Goal: Task Accomplishment & Management: Manage account settings

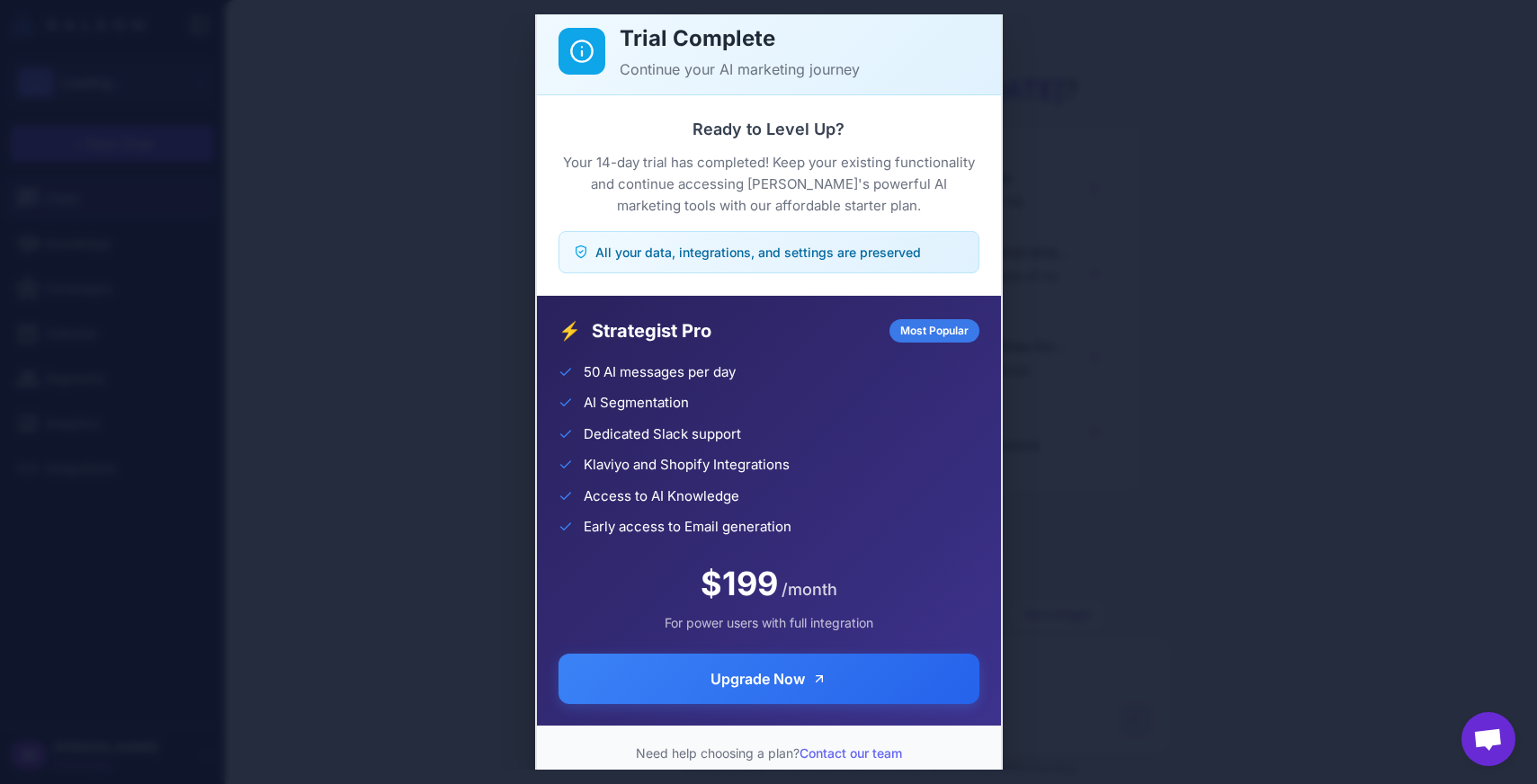
click at [259, 249] on div "Trial Complete Continue your AI marketing journey Ready to Level Up? Your 14-da…" at bounding box center [768, 392] width 1537 height 755
click at [771, 222] on div "Ready to Level Up? Your 14-day trial has completed! Keep your existing function…" at bounding box center [769, 195] width 421 height 156
click at [781, 173] on p "Your 14-day trial has completed! Keep your existing functionality and continue …" at bounding box center [769, 183] width 421 height 65
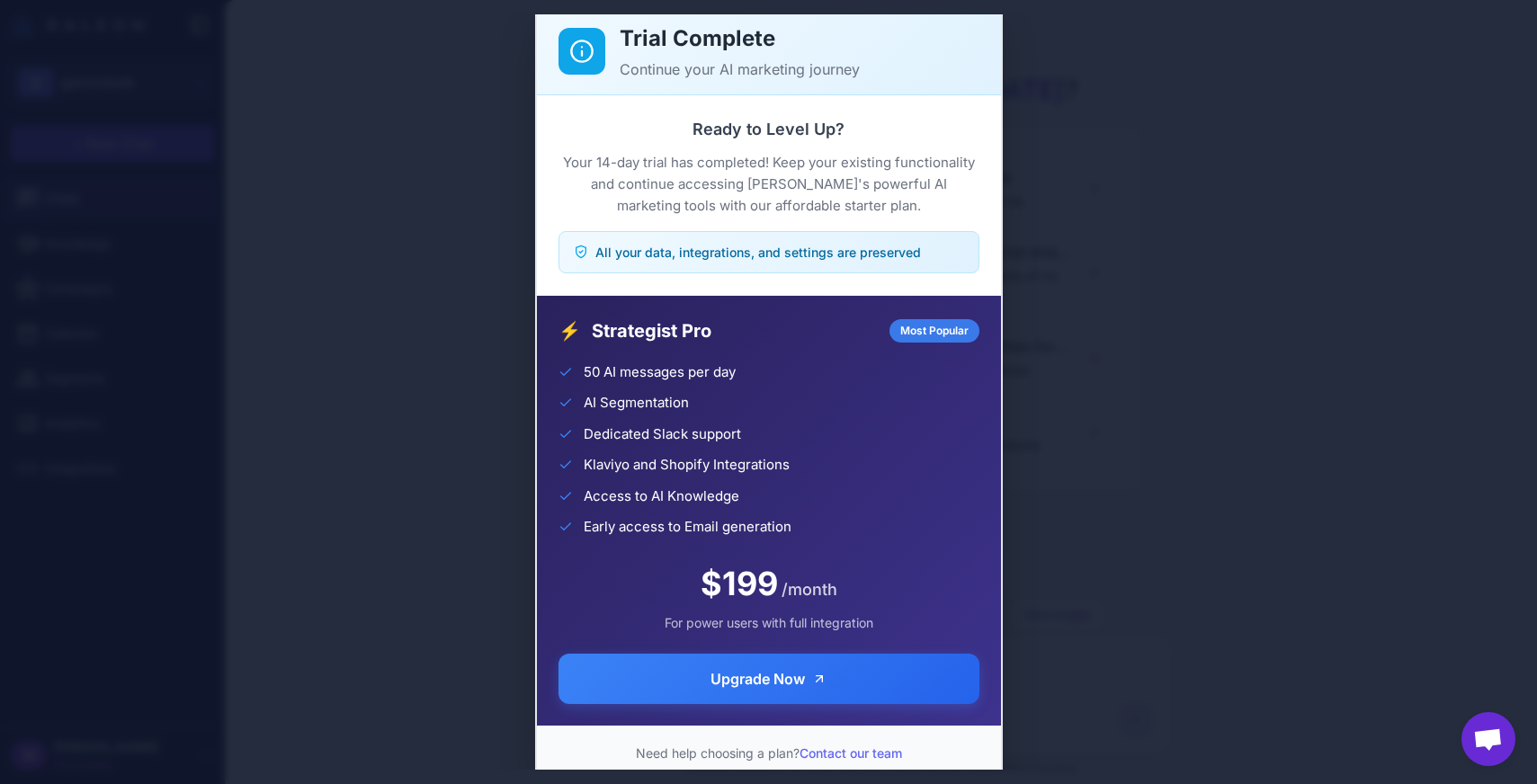
click at [781, 173] on p "Your 14-day trial has completed! Keep your existing functionality and continue …" at bounding box center [769, 183] width 421 height 65
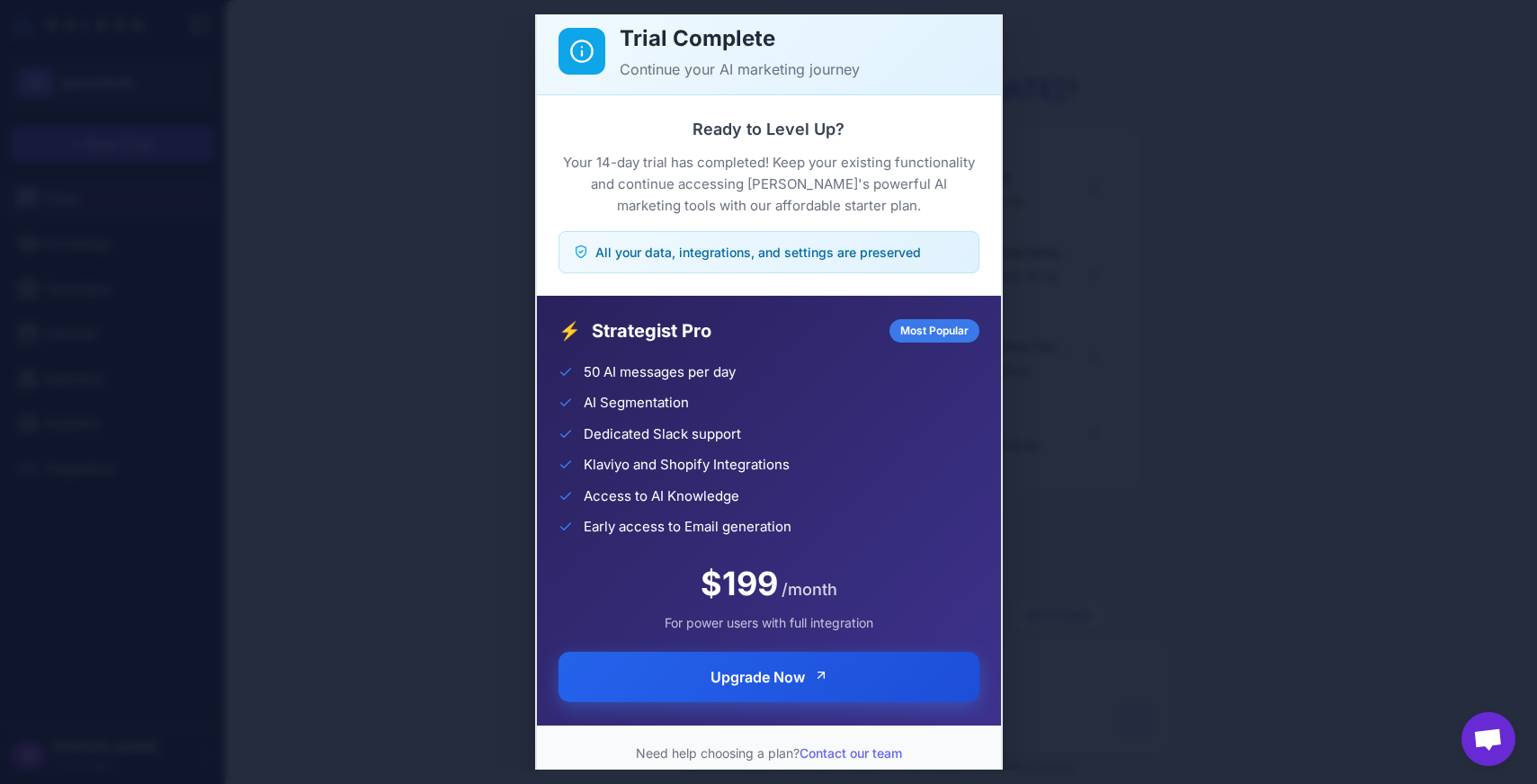
click at [854, 668] on button "Upgrade Now" at bounding box center [769, 677] width 421 height 50
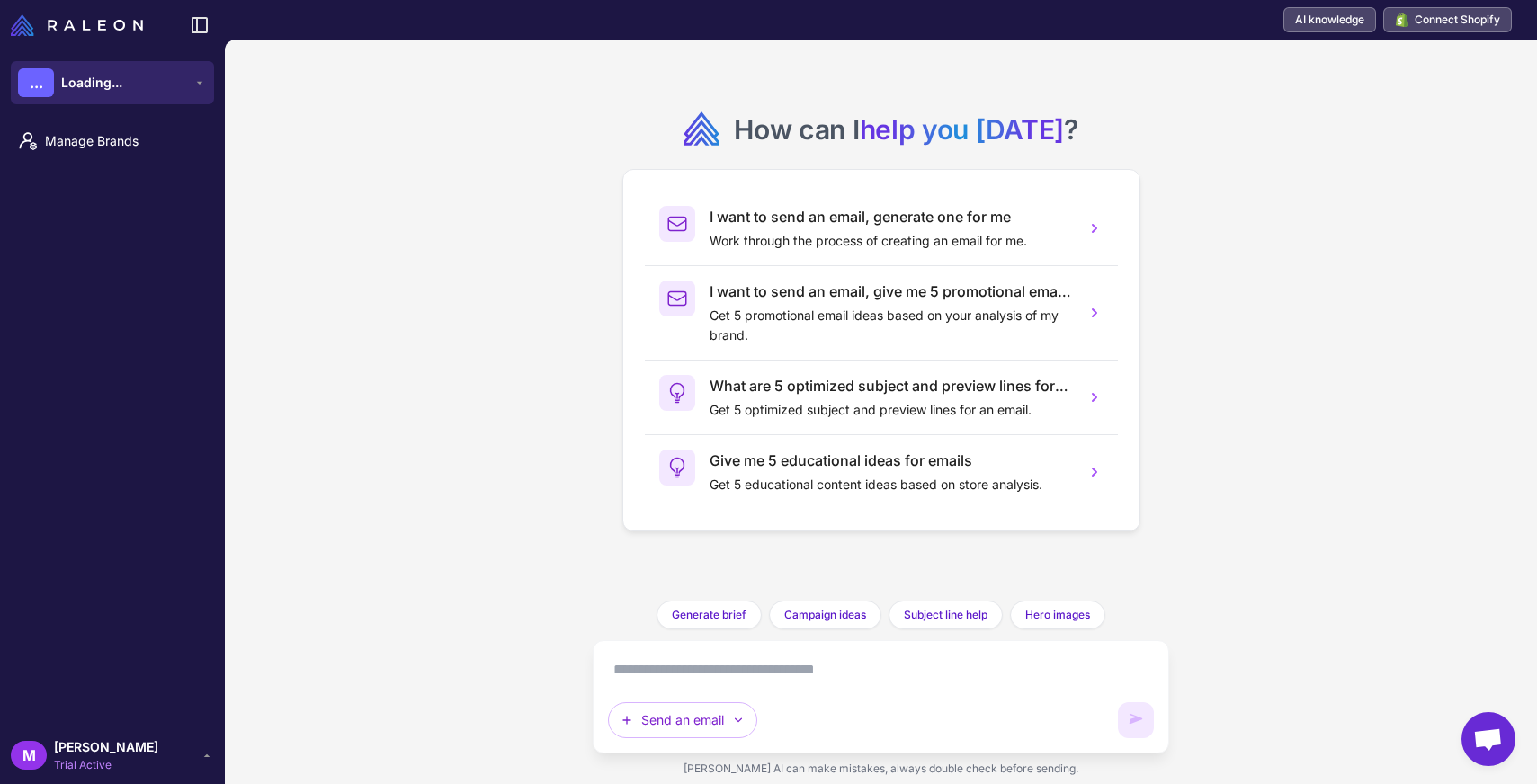
click at [158, 75] on button "... Loading..." at bounding box center [112, 82] width 203 height 43
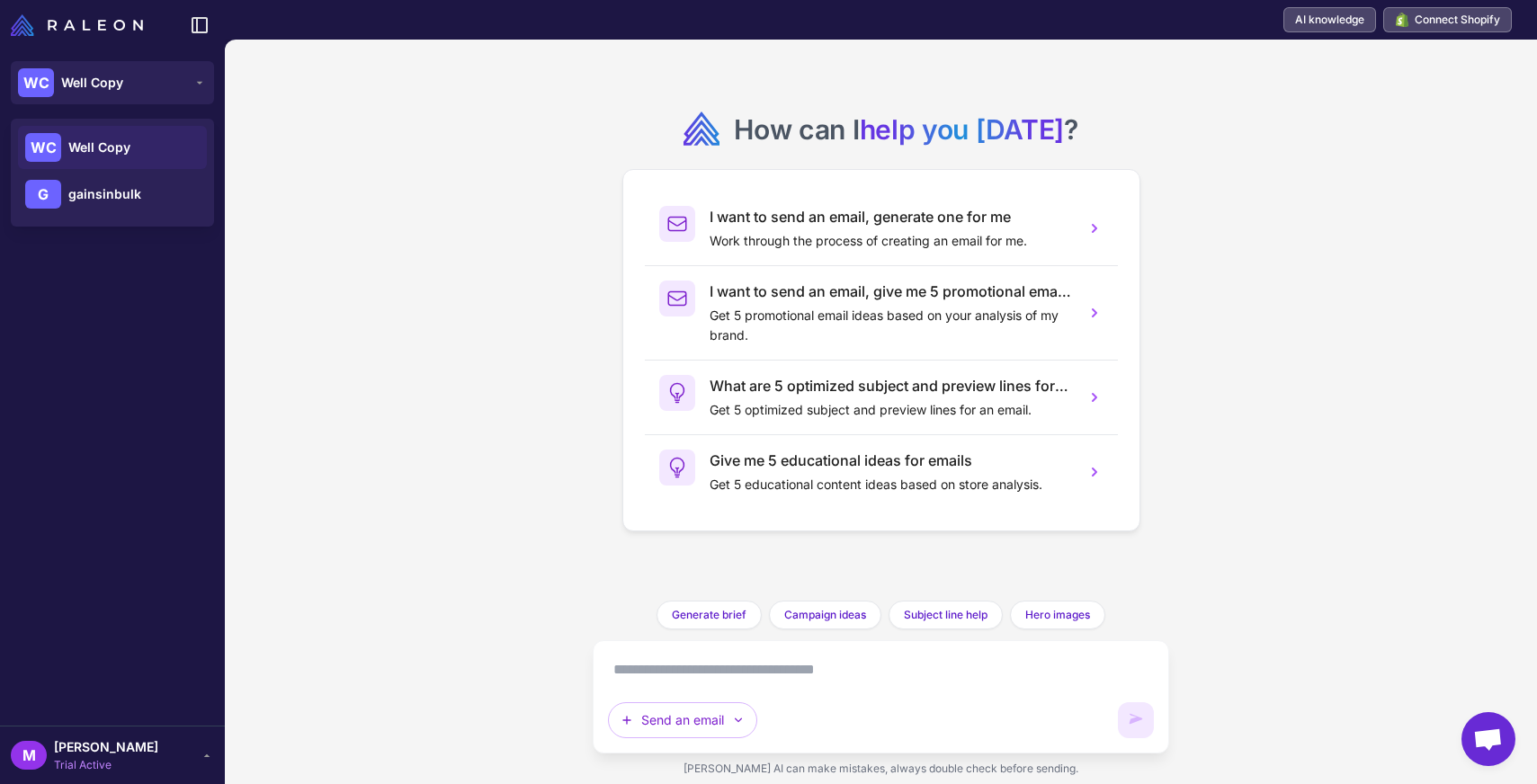
click at [309, 97] on div "How can I help you [DATE] ? I want to send an email, generate one for me Work t…" at bounding box center [881, 411] width 1312 height 744
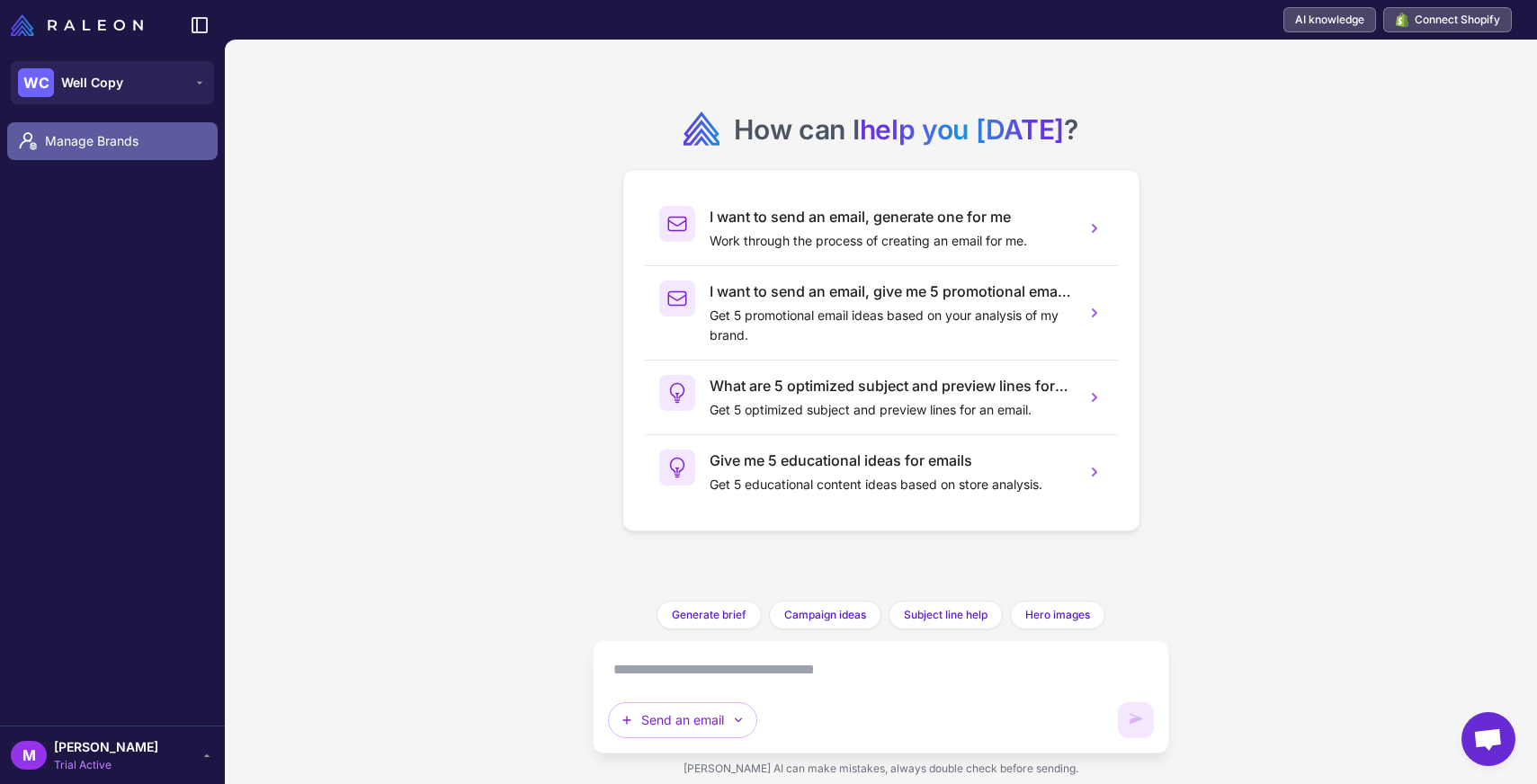
click at [125, 128] on link "Manage Brands" at bounding box center [112, 141] width 211 height 38
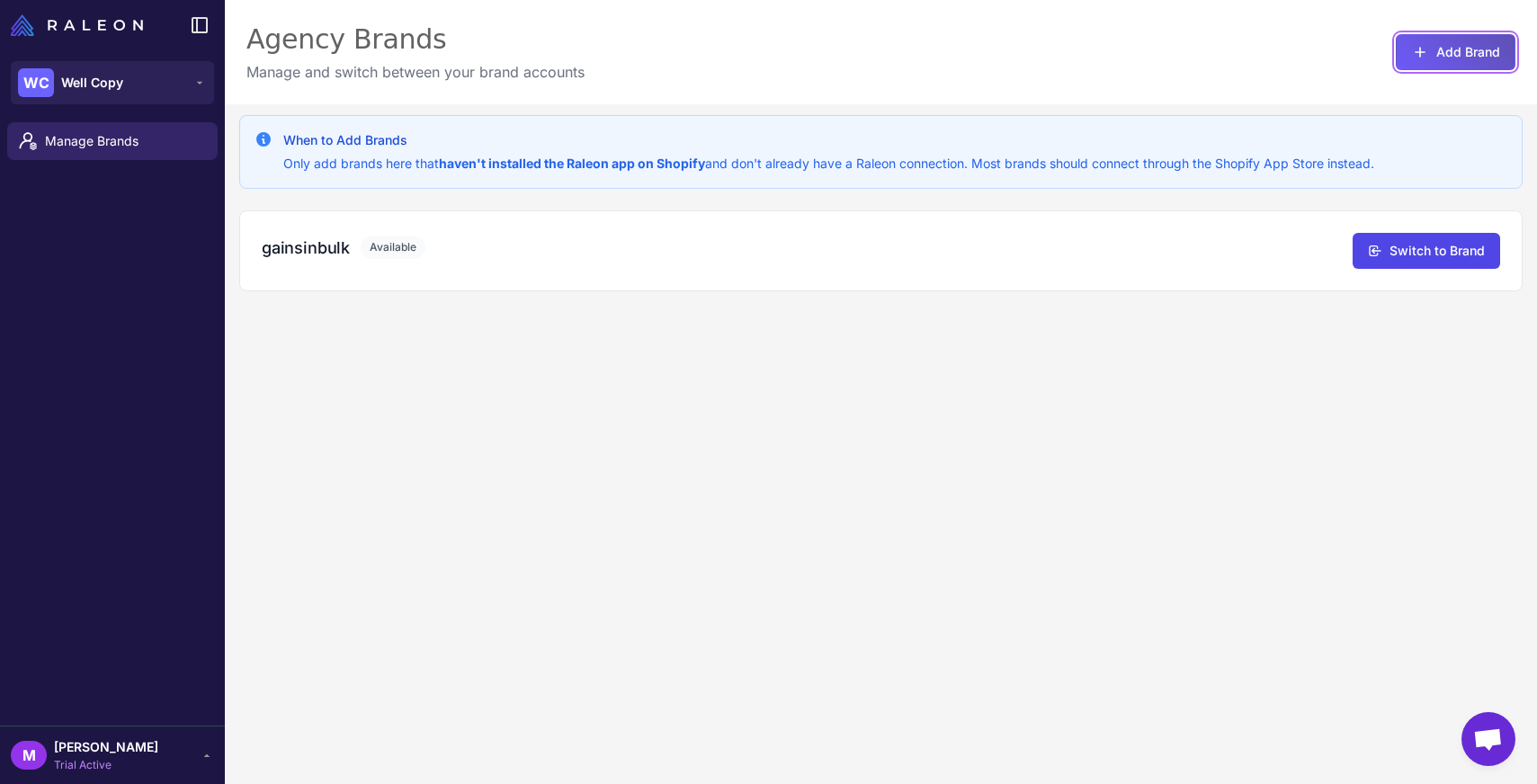
click at [1454, 51] on button "Add Brand" at bounding box center [1456, 51] width 120 height 36
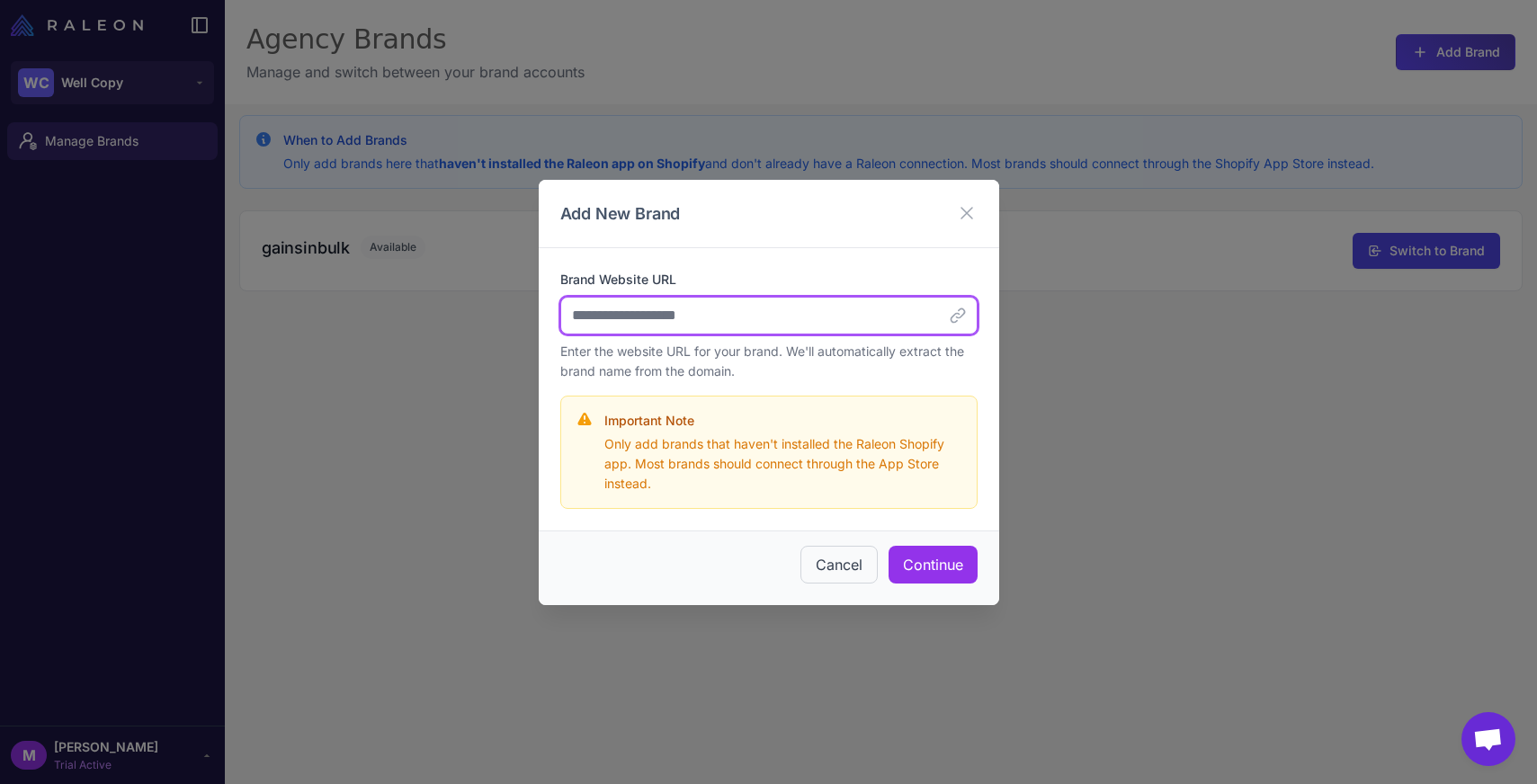
click at [689, 311] on input "Brand Website URL" at bounding box center [769, 315] width 417 height 38
paste input "**********"
type input "**********"
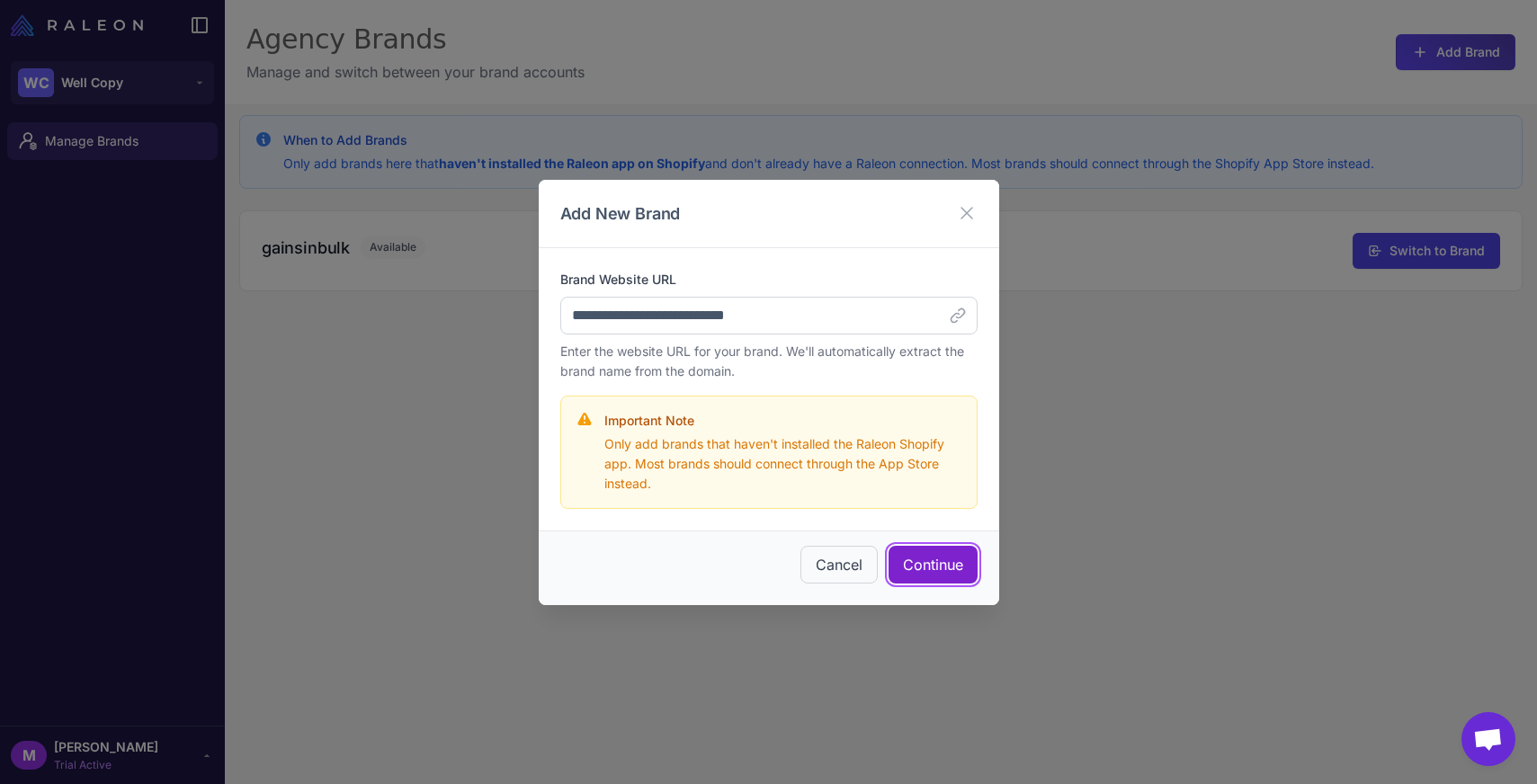
click at [922, 569] on button "Continue" at bounding box center [933, 564] width 89 height 38
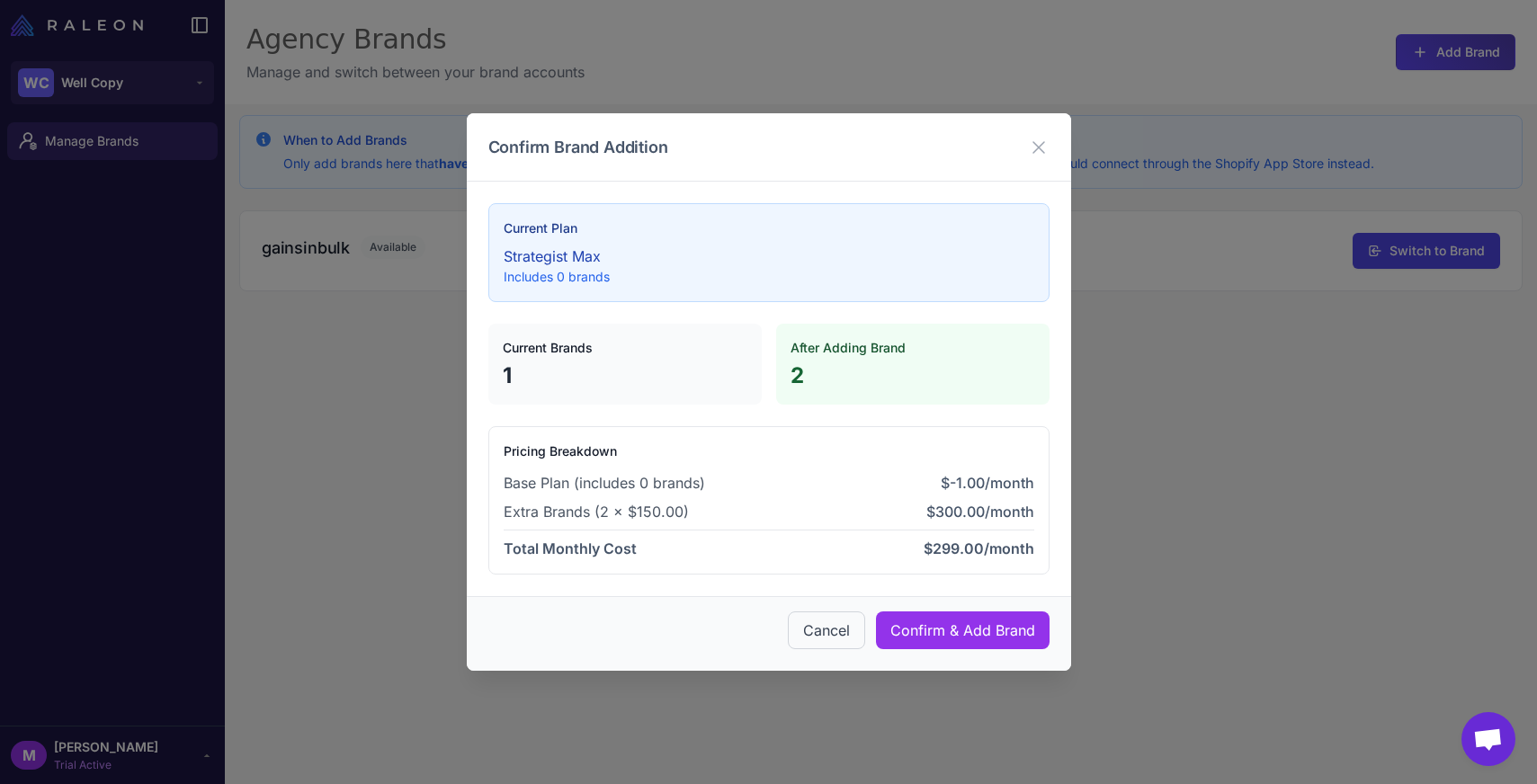
click at [651, 381] on p "1" at bounding box center [624, 376] width 244 height 29
click at [979, 641] on button "Confirm & Add Brand" at bounding box center [963, 630] width 174 height 38
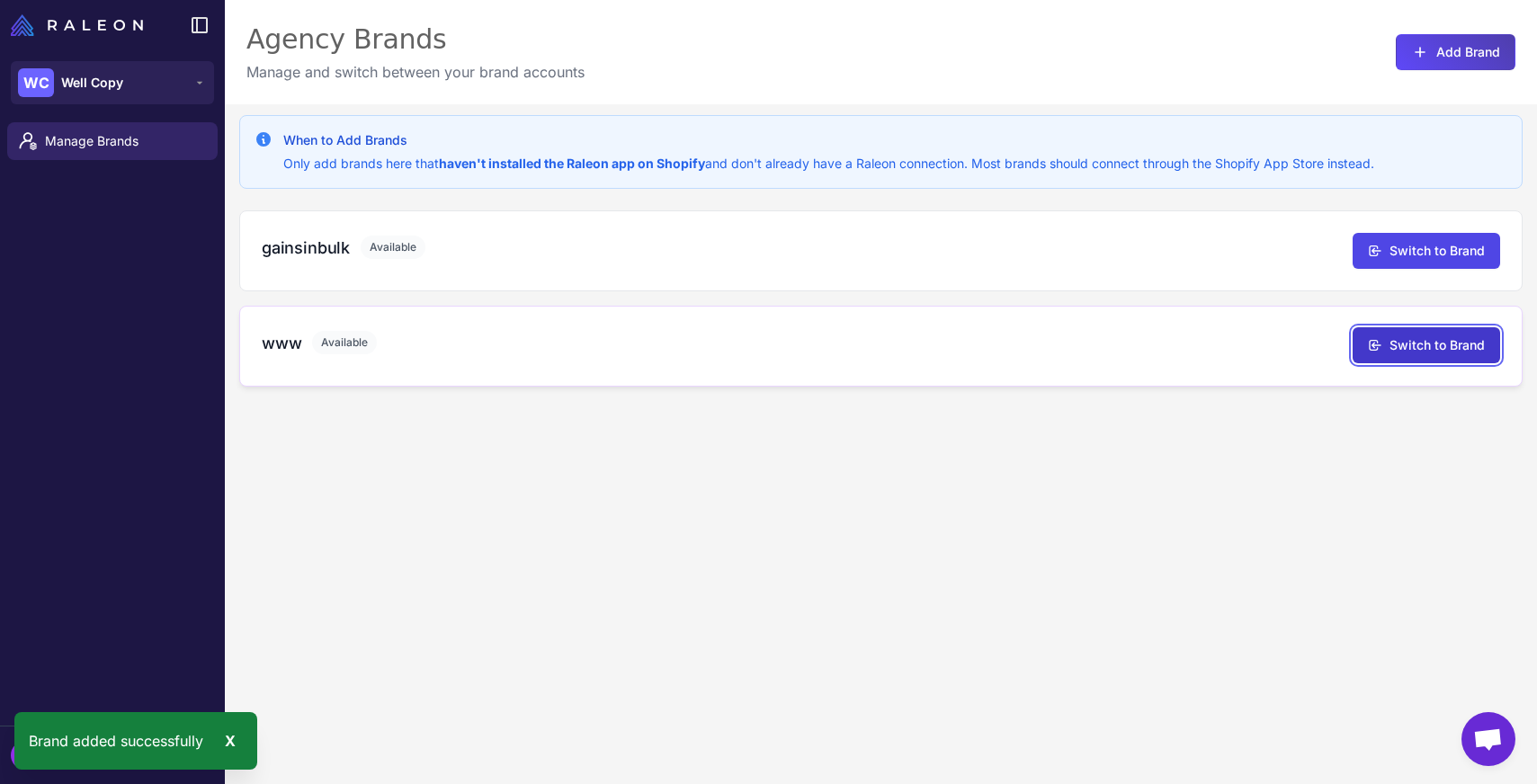
click at [1437, 348] on button "Switch to Brand" at bounding box center [1426, 345] width 148 height 36
